Goal: Task Accomplishment & Management: Manage account settings

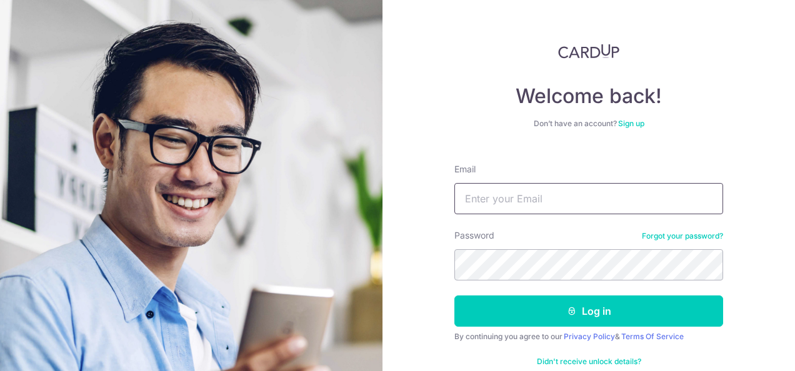
click at [494, 202] on input "Email" at bounding box center [588, 198] width 269 height 31
type input "[EMAIL_ADDRESS][DOMAIN_NAME]"
click at [454, 295] on button "Log in" at bounding box center [588, 310] width 269 height 31
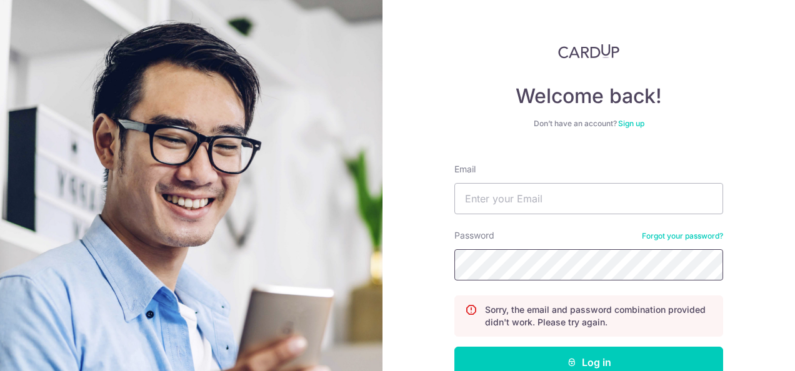
click at [454, 347] on button "Log in" at bounding box center [588, 362] width 269 height 31
click at [482, 202] on input "Email" at bounding box center [588, 198] width 269 height 31
type input "yltan@alumni.stanford.edu"
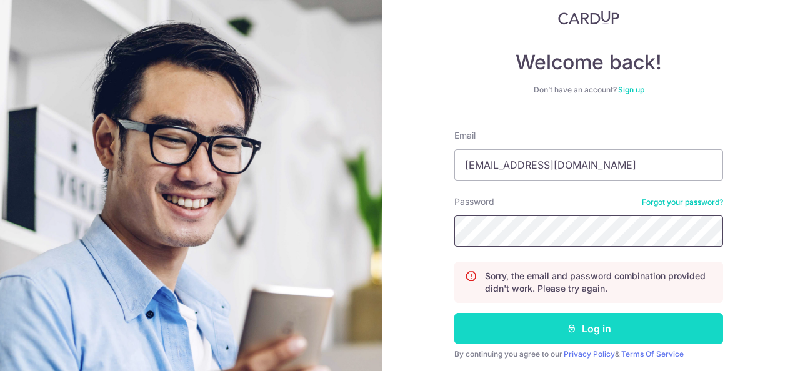
scroll to position [77, 0]
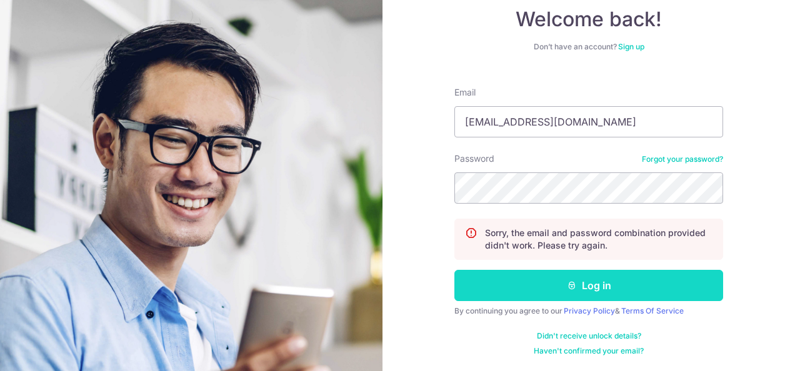
click at [576, 291] on button "Log in" at bounding box center [588, 285] width 269 height 31
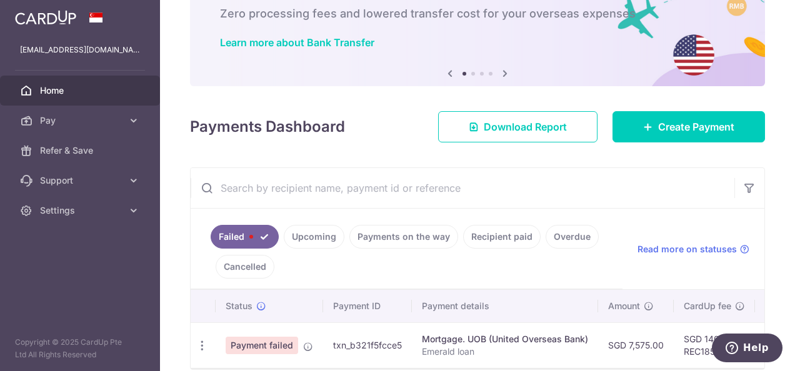
scroll to position [137, 0]
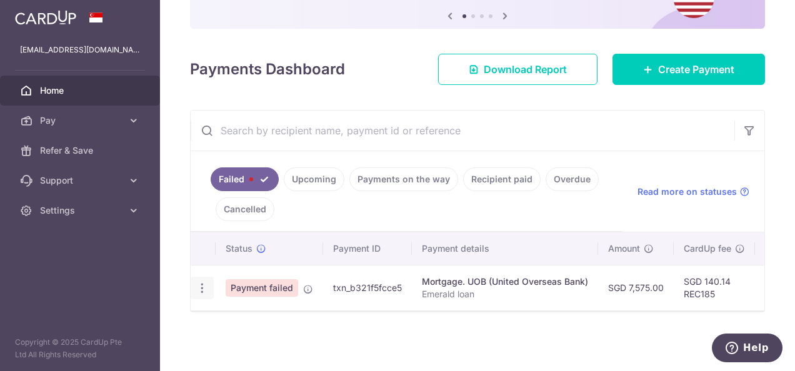
click at [202, 284] on icon "button" at bounding box center [202, 288] width 13 height 13
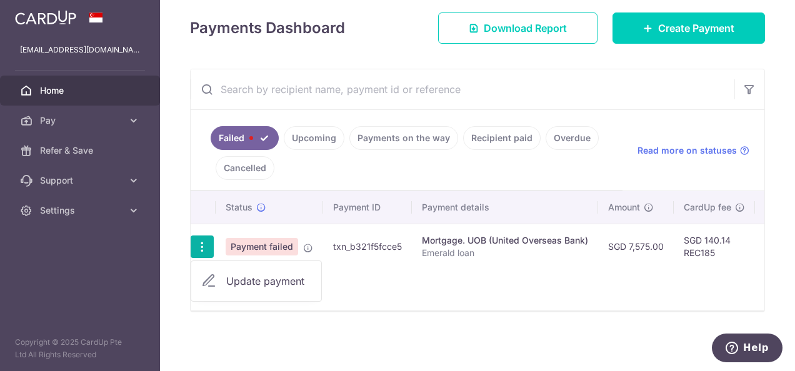
click at [275, 274] on span "Update payment" at bounding box center [268, 281] width 85 height 15
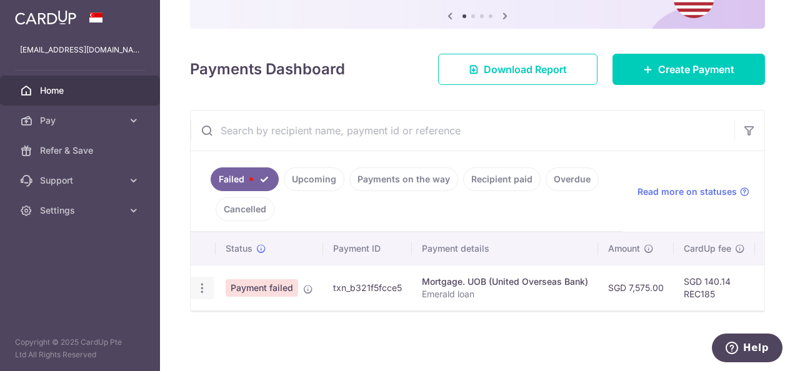
radio input "true"
type input "7,575.00"
type input "Emerald loan"
type input "REC185"
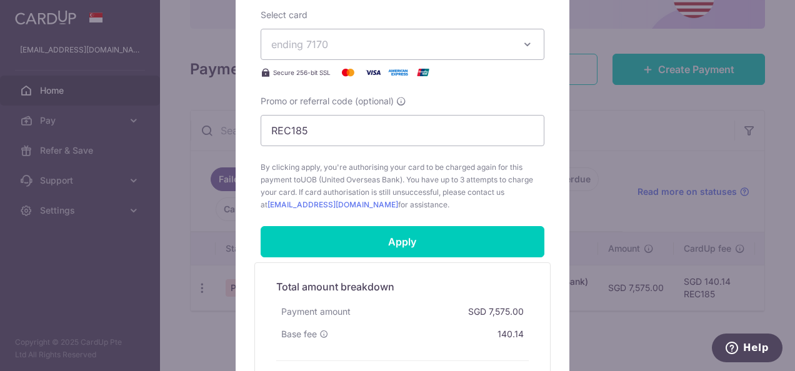
scroll to position [564, 0]
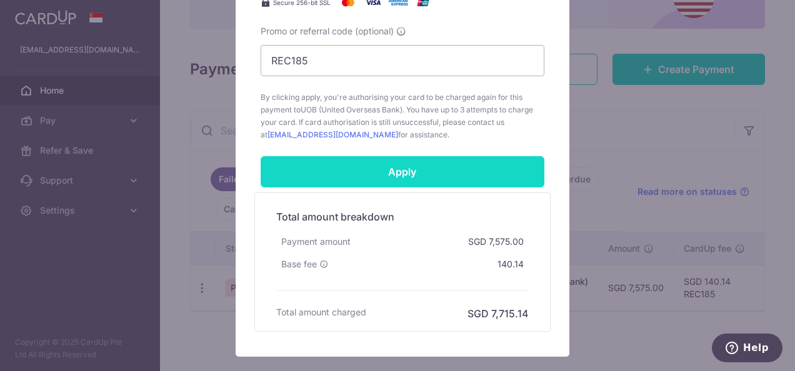
click at [397, 178] on input "Apply" at bounding box center [402, 171] width 284 height 31
